Goal: Complete application form: Complete application form

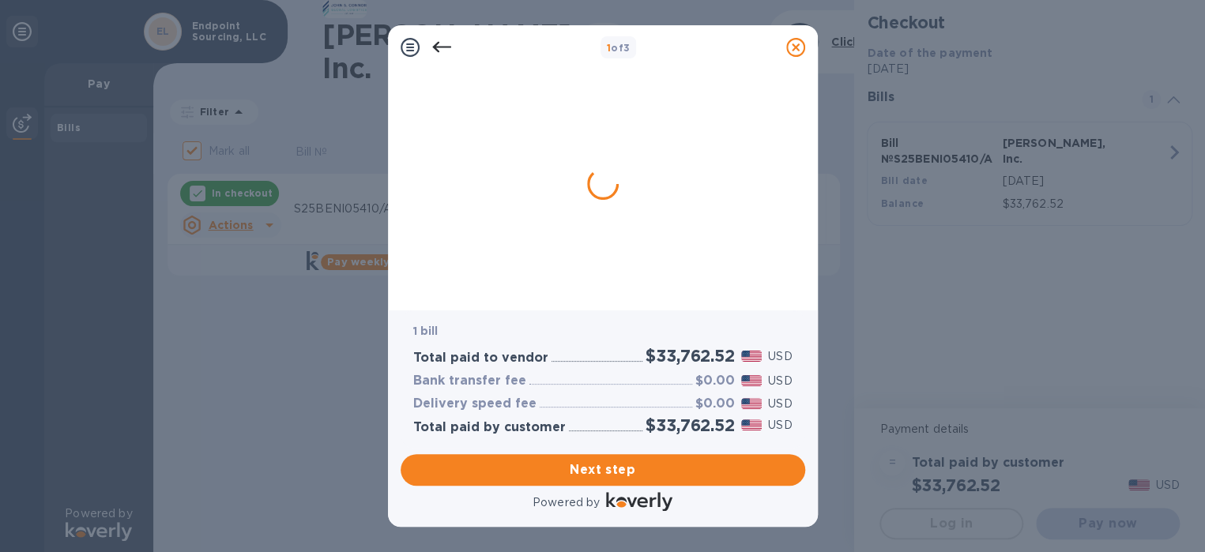
checkbox input "true"
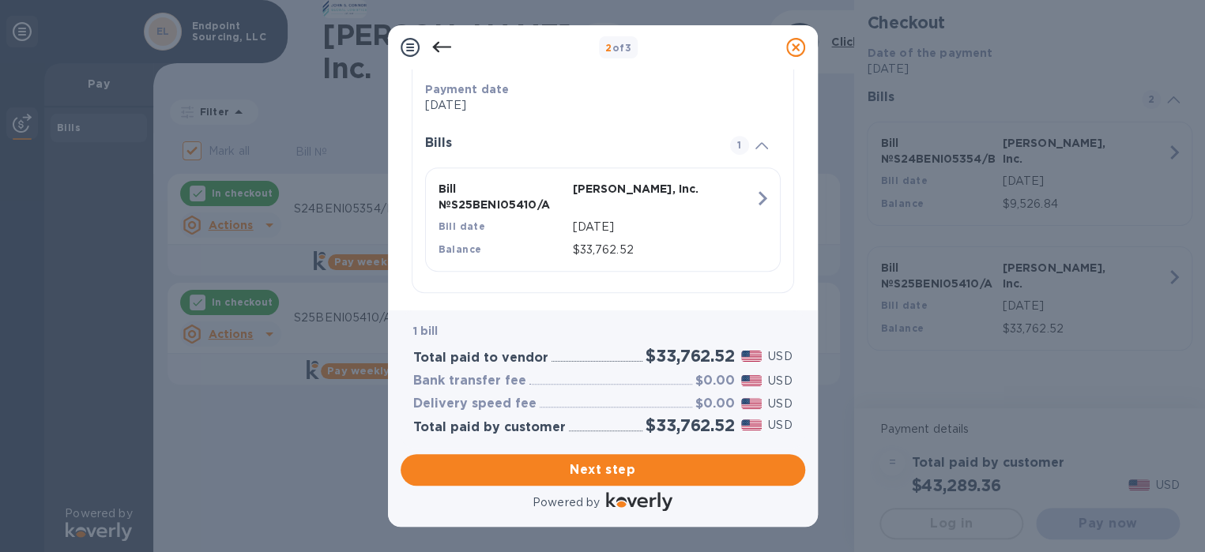
scroll to position [327, 0]
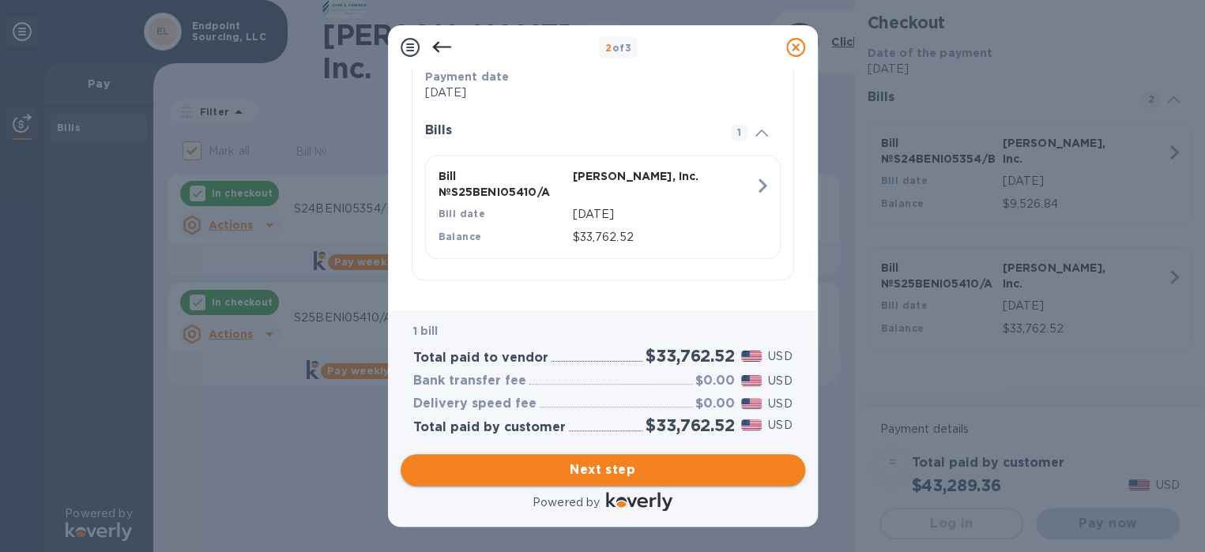
click at [623, 471] on span "Next step" at bounding box center [602, 469] width 379 height 19
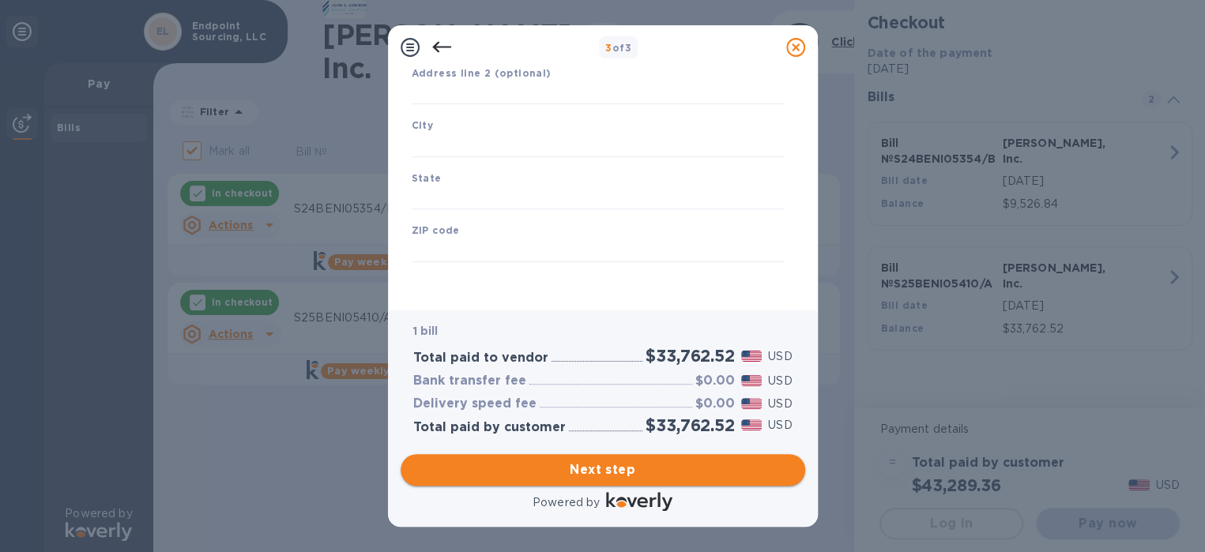
type input "[GEOGRAPHIC_DATA]"
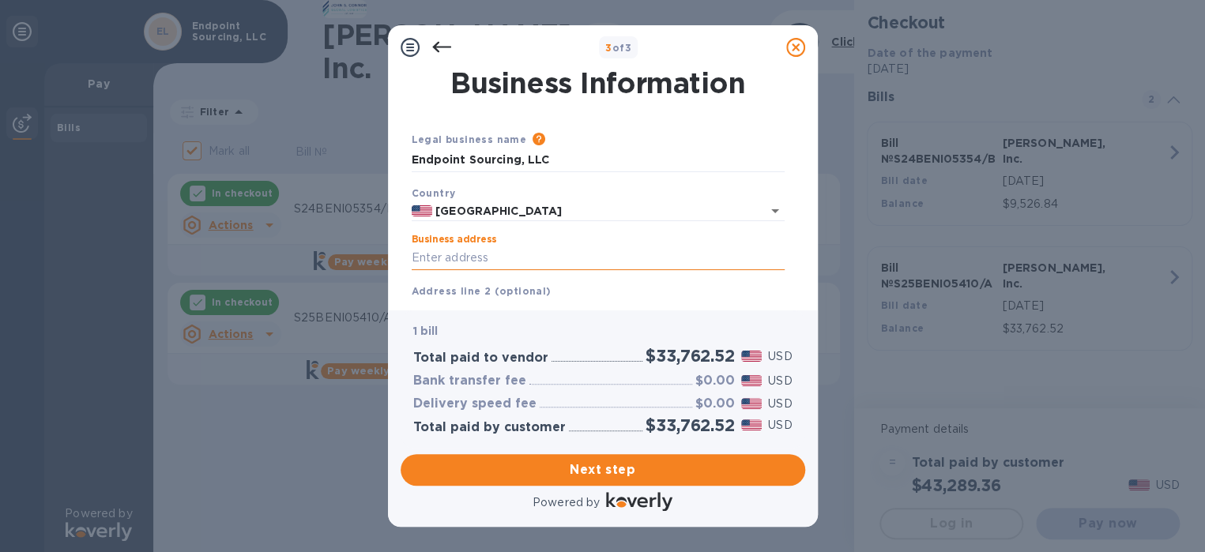
click at [491, 257] on input "Business address" at bounding box center [598, 258] width 373 height 24
type input "[STREET_ADDRESS][PERSON_NAME]"
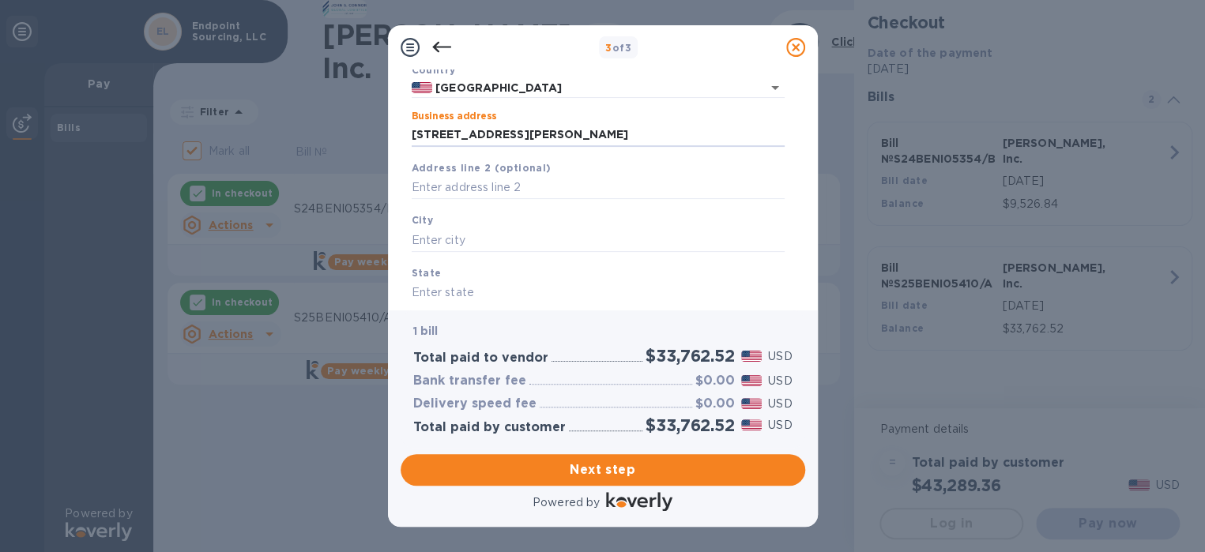
scroll to position [158, 0]
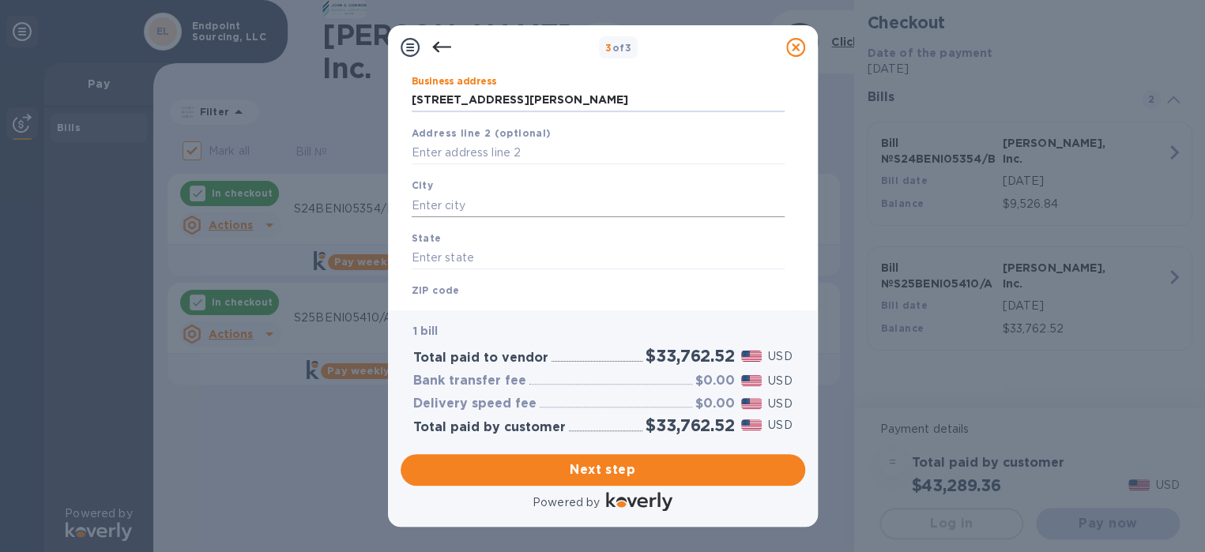
click at [494, 201] on input "text" at bounding box center [598, 206] width 373 height 24
type input "[GEOGRAPHIC_DATA]"
click at [485, 265] on input "text" at bounding box center [598, 258] width 373 height 24
type input "MD"
click at [479, 280] on div "ZIP code" at bounding box center [597, 302] width 385 height 53
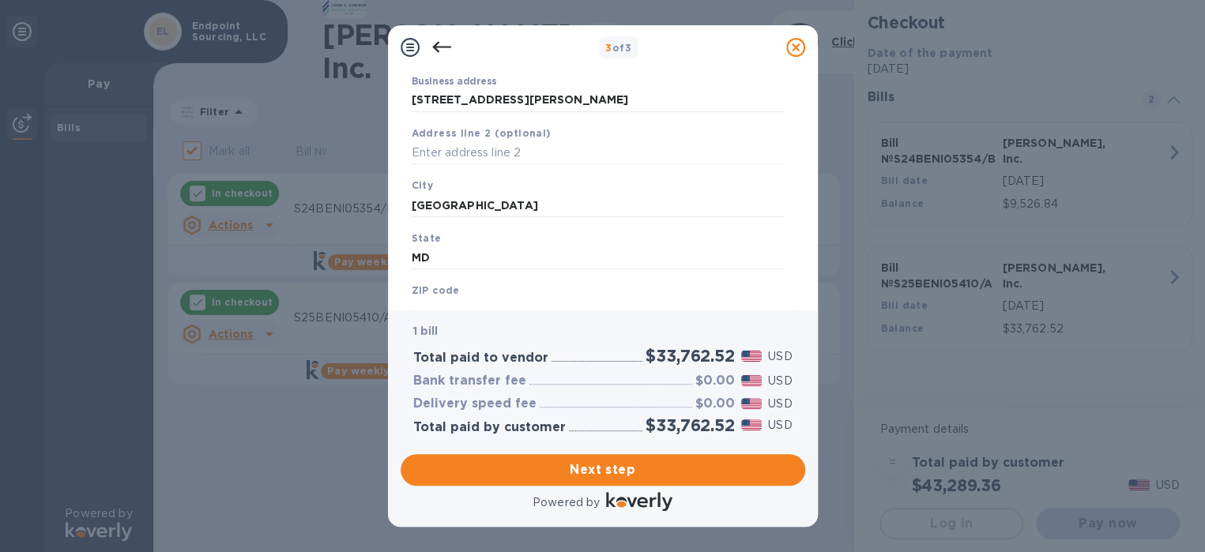
click at [480, 289] on div "ZIP code" at bounding box center [597, 302] width 385 height 53
click at [449, 288] on b "ZIP code" at bounding box center [436, 290] width 48 height 12
click at [443, 290] on b "ZIP code" at bounding box center [436, 290] width 48 height 12
click at [493, 281] on div "ZIP code" at bounding box center [597, 302] width 385 height 53
click at [501, 291] on div "ZIP code" at bounding box center [597, 302] width 385 height 53
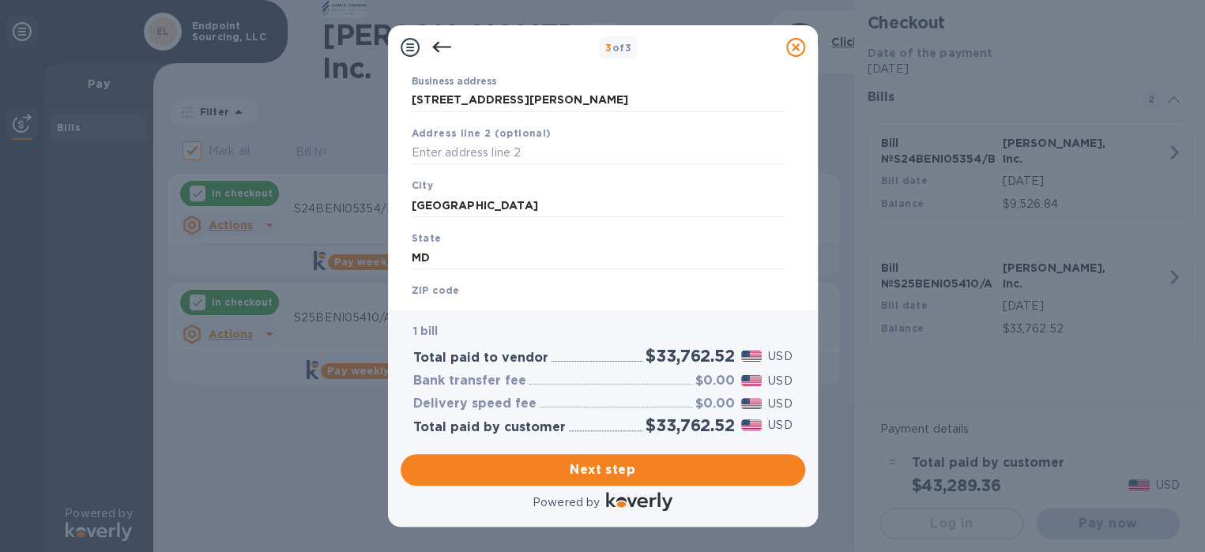
click at [479, 291] on div "ZIP code" at bounding box center [597, 302] width 385 height 53
drag, startPoint x: 483, startPoint y: 284, endPoint x: 435, endPoint y: 284, distance: 47.4
click at [482, 284] on div "ZIP code" at bounding box center [597, 302] width 385 height 53
click at [423, 301] on div "Business Information Legal business name Please provide the legal name that app…" at bounding box center [603, 190] width 430 height 241
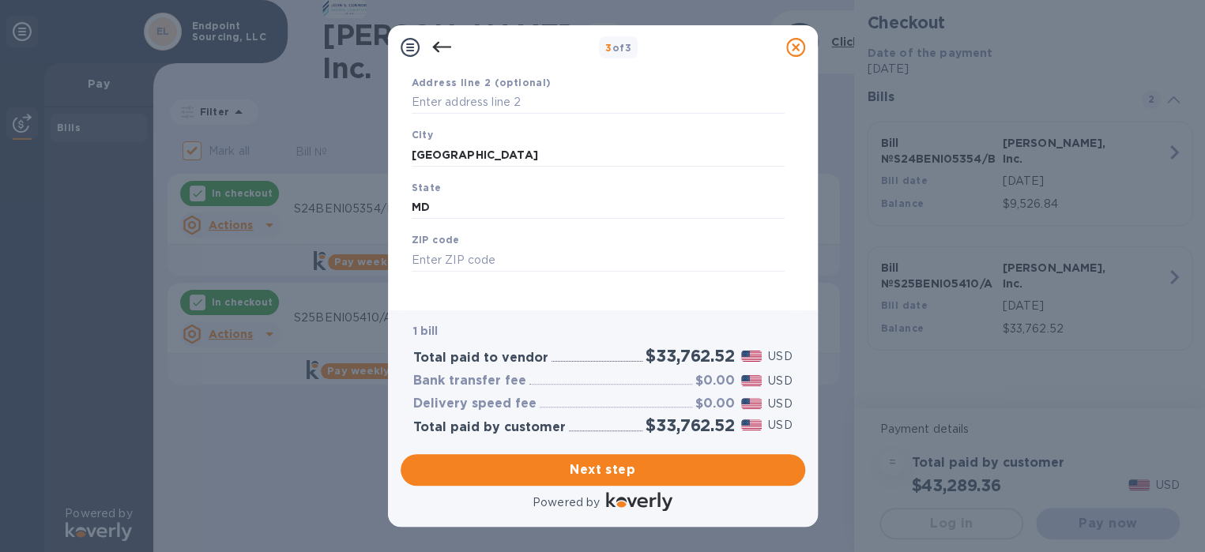
scroll to position [218, 0]
click at [493, 243] on input "text" at bounding box center [598, 251] width 373 height 24
type input "21654"
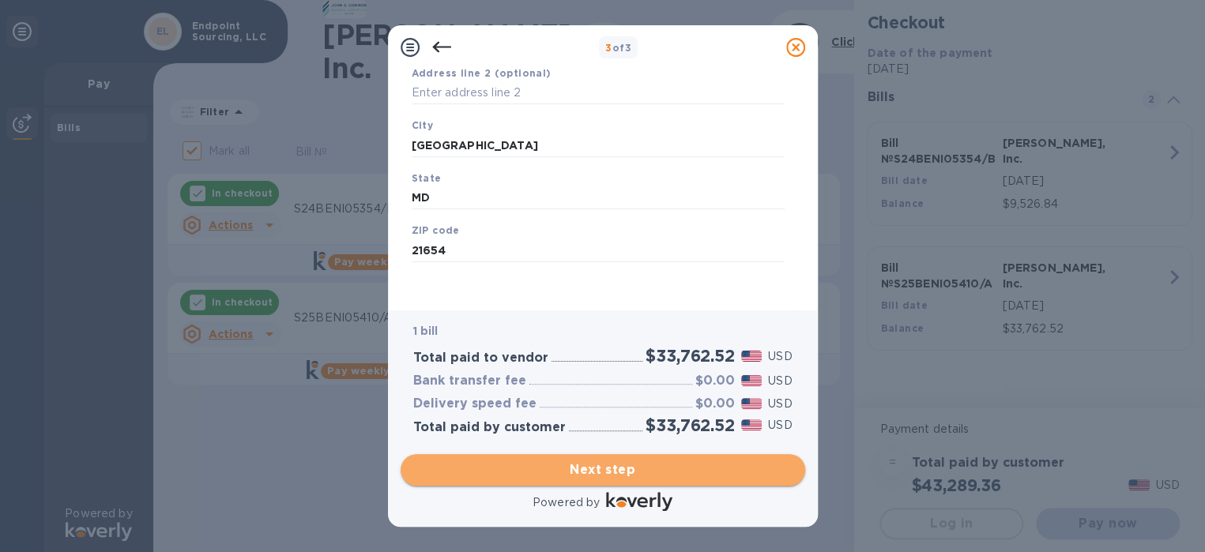
click at [550, 472] on span "Next step" at bounding box center [602, 469] width 379 height 19
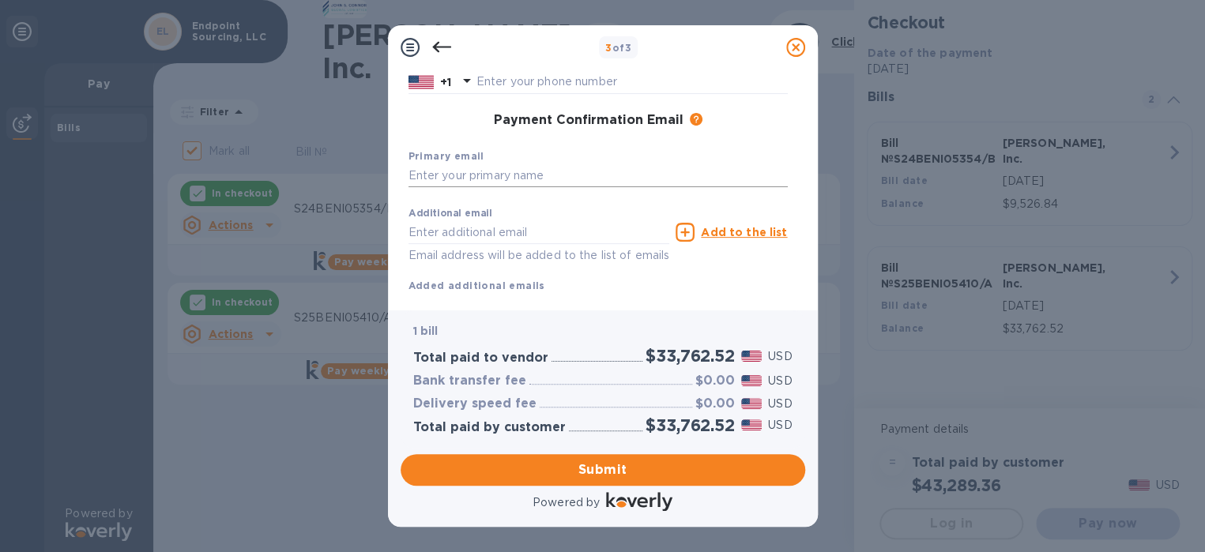
click at [532, 181] on input "text" at bounding box center [597, 176] width 379 height 24
click at [530, 175] on input "text" at bounding box center [597, 176] width 379 height 24
type input "[PERSON_NAME][EMAIL_ADDRESS][DOMAIN_NAME]"
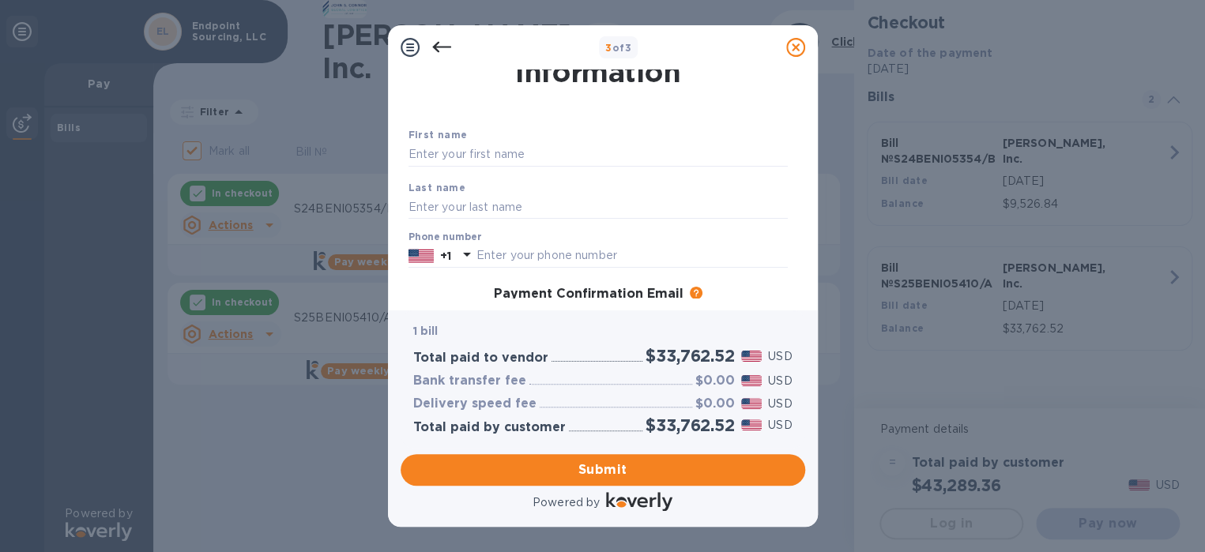
scroll to position [0, 0]
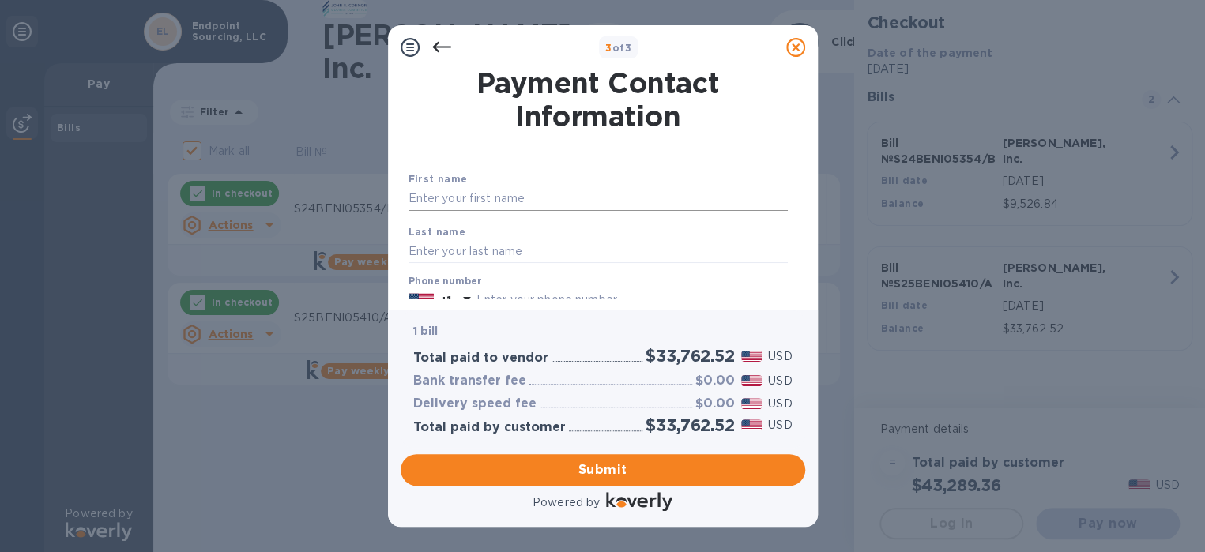
click at [532, 196] on input "text" at bounding box center [597, 199] width 379 height 24
type input "[PERSON_NAME]"
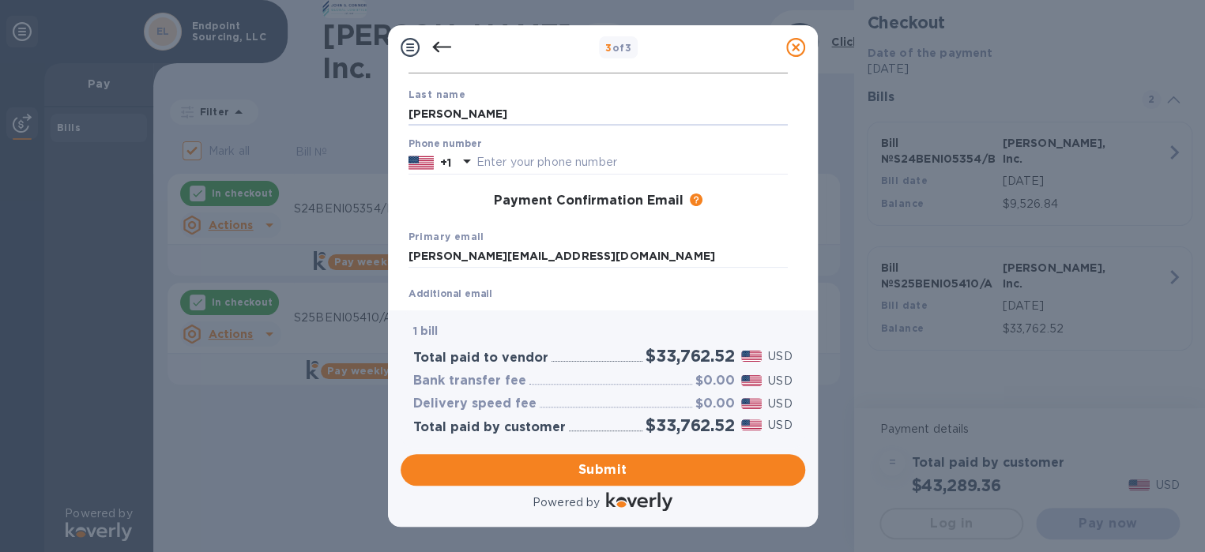
scroll to position [158, 0]
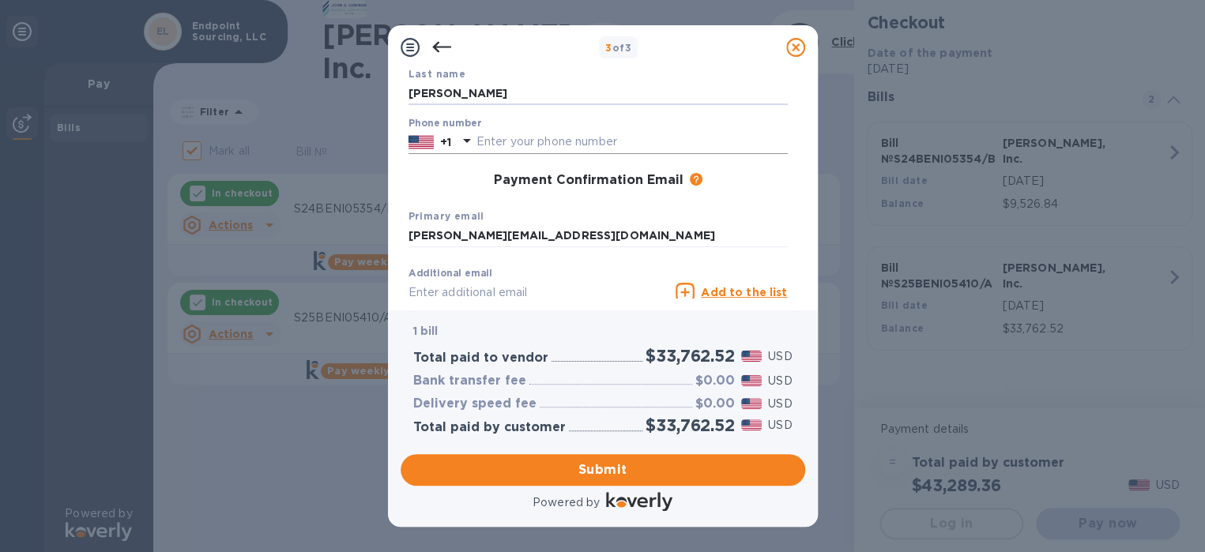
type input "[PERSON_NAME]"
click at [534, 145] on input "text" at bounding box center [631, 142] width 311 height 24
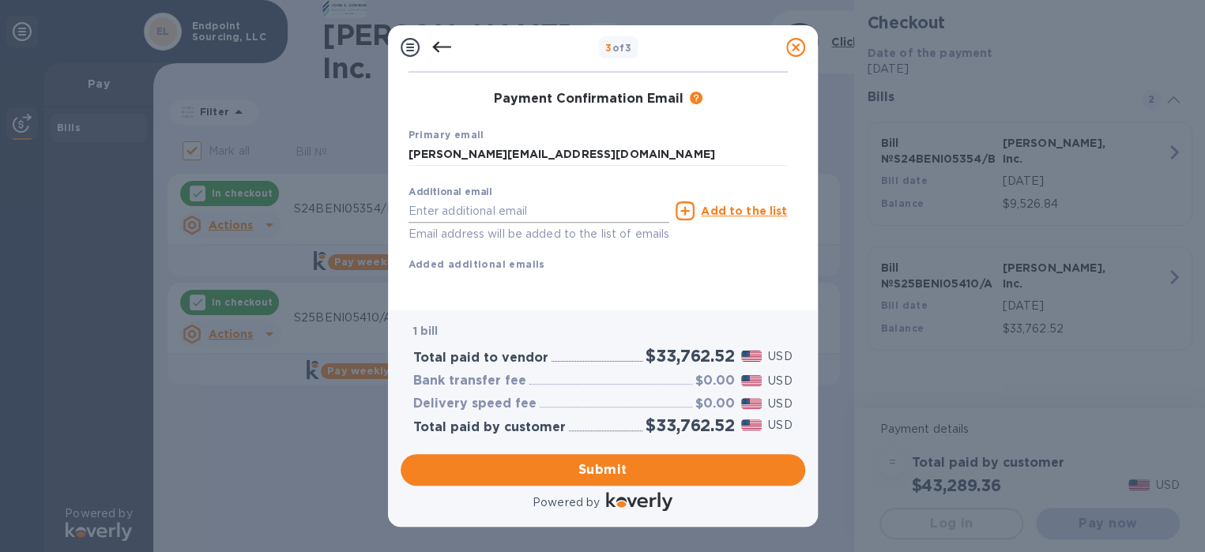
scroll to position [256, 0]
type input "4432552233"
click at [623, 466] on span "Submit" at bounding box center [602, 469] width 379 height 19
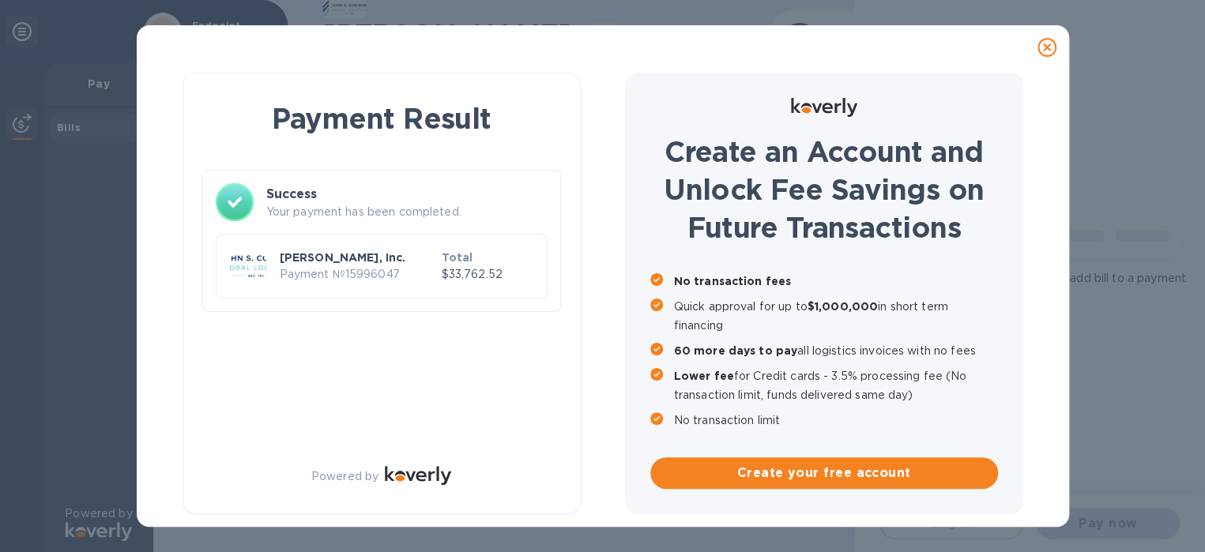
scroll to position [0, 0]
checkbox input "true"
